Goal: Information Seeking & Learning: Learn about a topic

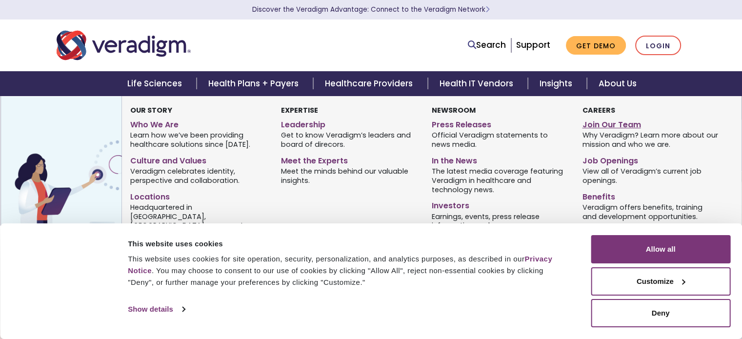
click at [596, 124] on link "Join Our Team" at bounding box center [650, 123] width 136 height 14
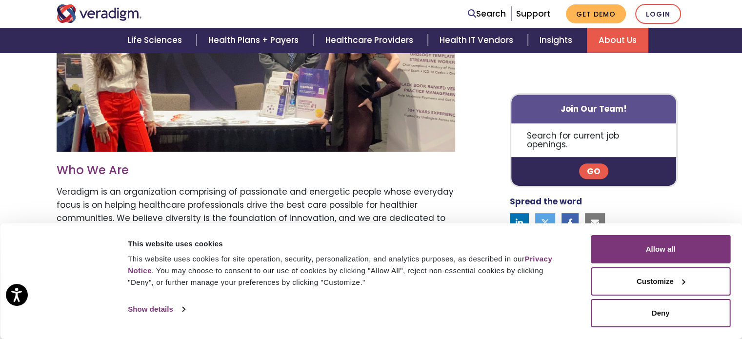
scroll to position [424, 0]
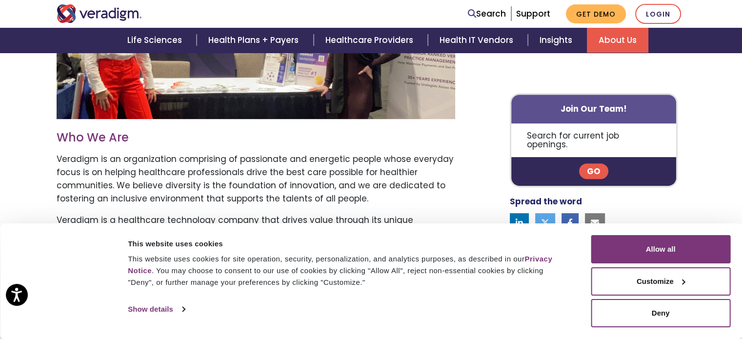
click at [589, 164] on link "Go" at bounding box center [593, 172] width 29 height 16
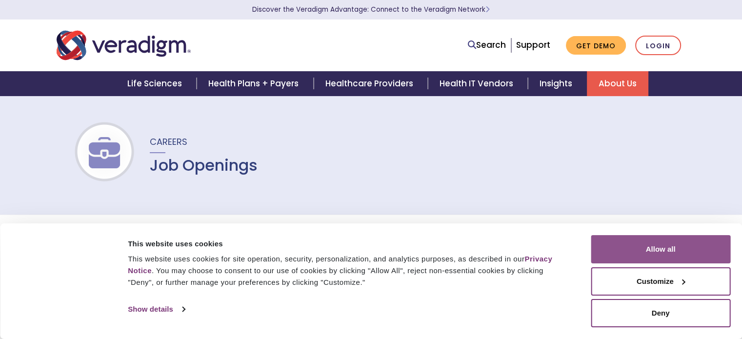
click at [658, 249] on button "Allow all" at bounding box center [661, 249] width 140 height 28
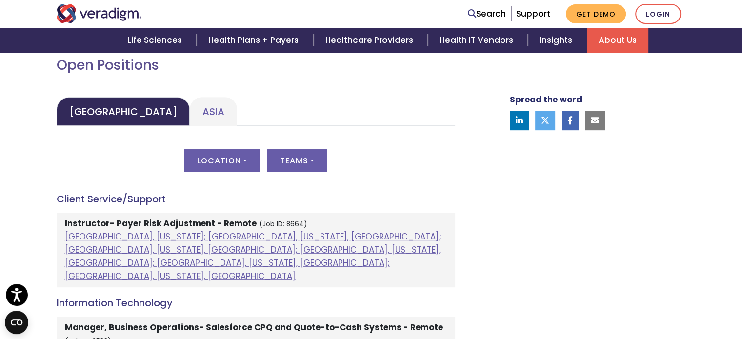
scroll to position [411, 0]
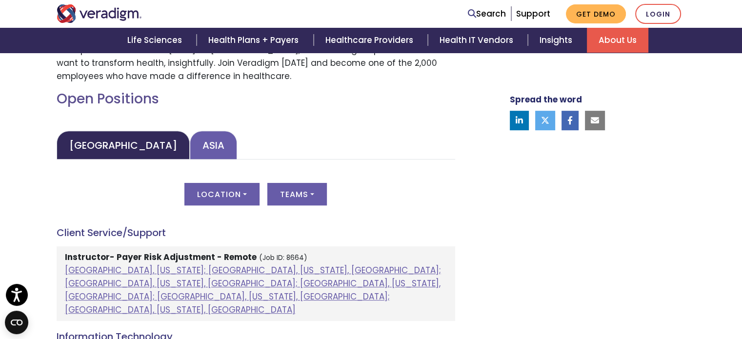
click at [190, 145] on link "Asia" at bounding box center [213, 145] width 47 height 29
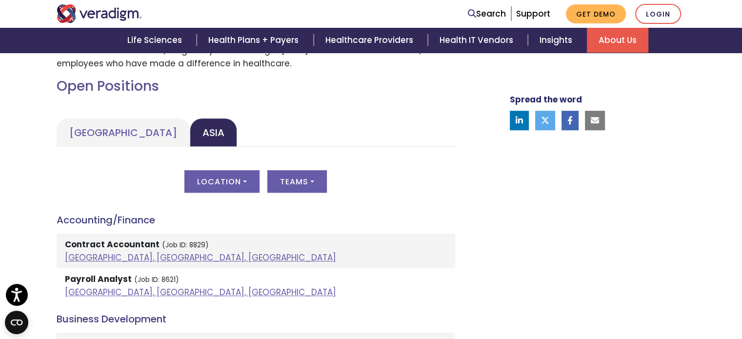
scroll to position [266, 0]
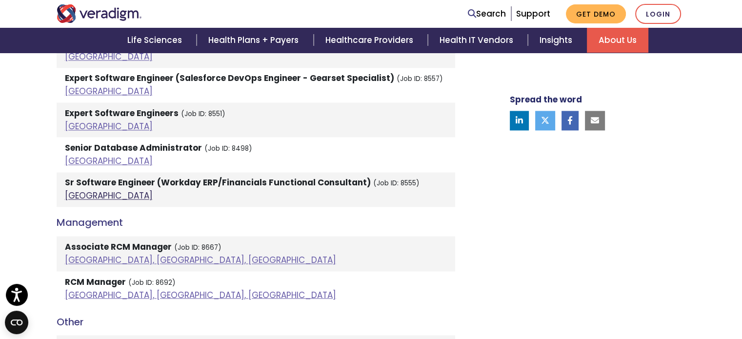
click at [77, 190] on link "India" at bounding box center [109, 196] width 88 height 12
click at [96, 177] on strong "Sr Software Engineer (Workday ERP/Financials Functional Consultant)" at bounding box center [218, 183] width 306 height 12
click at [75, 190] on link "India" at bounding box center [109, 196] width 88 height 12
